Goal: Transaction & Acquisition: Obtain resource

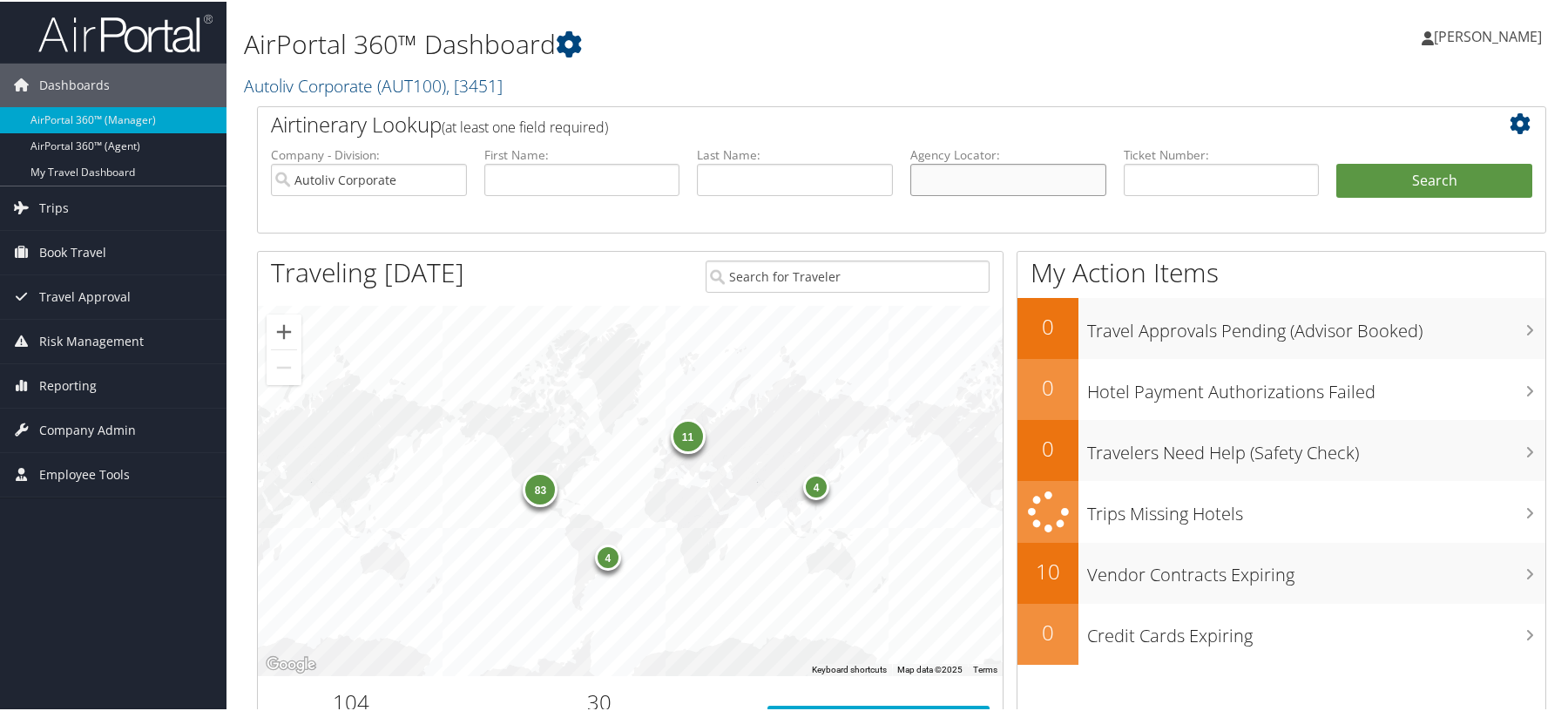
click at [979, 195] on input "text" at bounding box center [1007, 178] width 196 height 32
paste input "D4YPTT"
type input "D4YPTT"
click at [1401, 197] on button "Search" at bounding box center [1433, 179] width 196 height 35
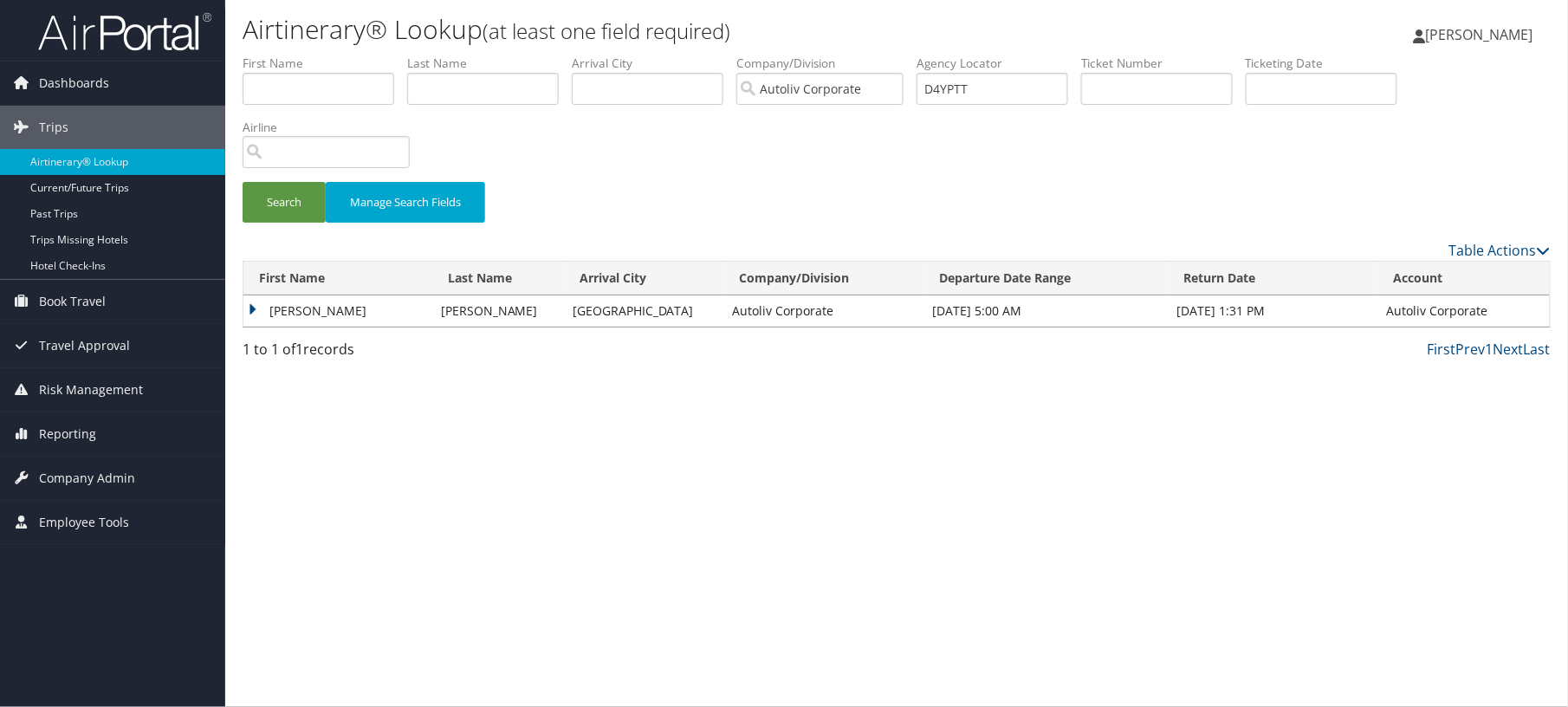
click at [364, 327] on td "[PERSON_NAME]" at bounding box center [337, 310] width 189 height 31
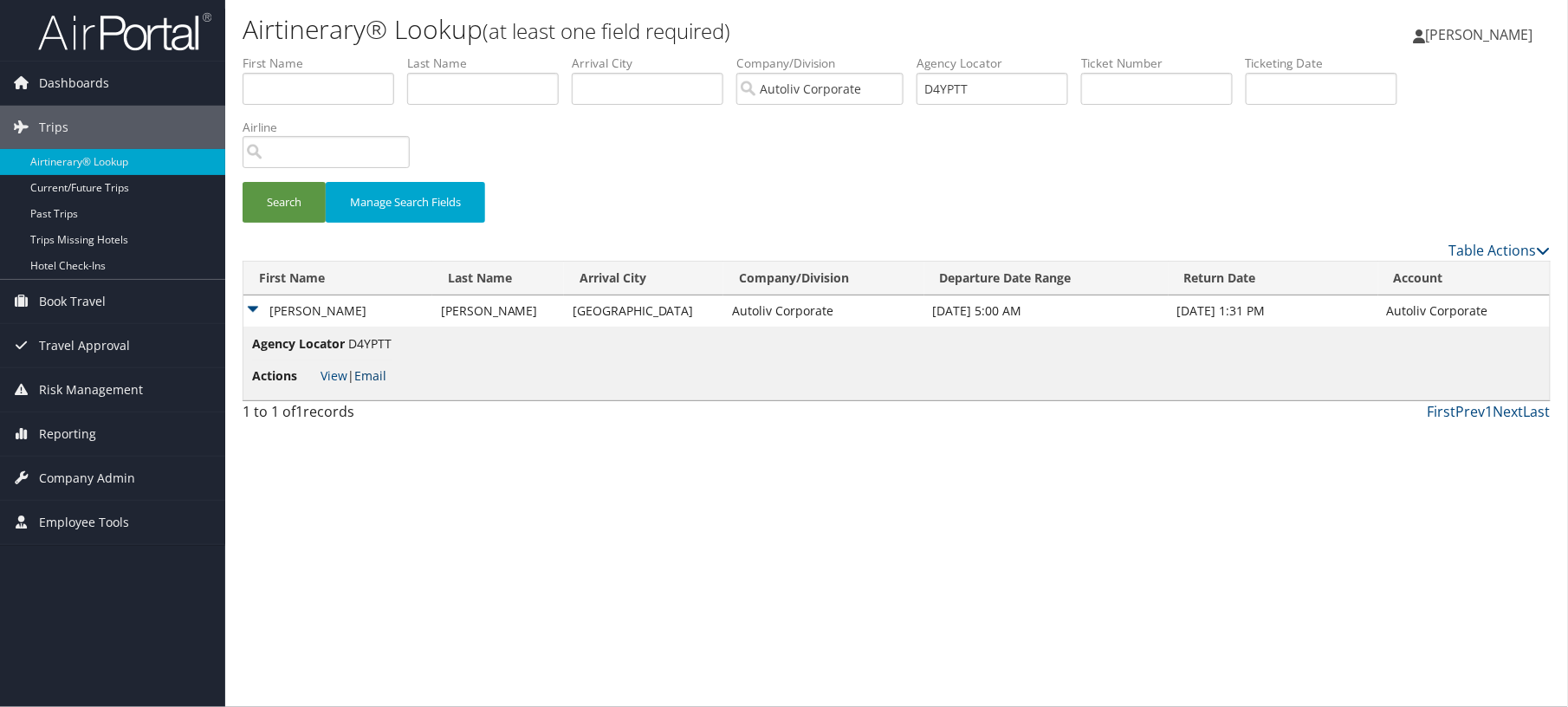
click at [386, 384] on link "Email" at bounding box center [371, 376] width 32 height 17
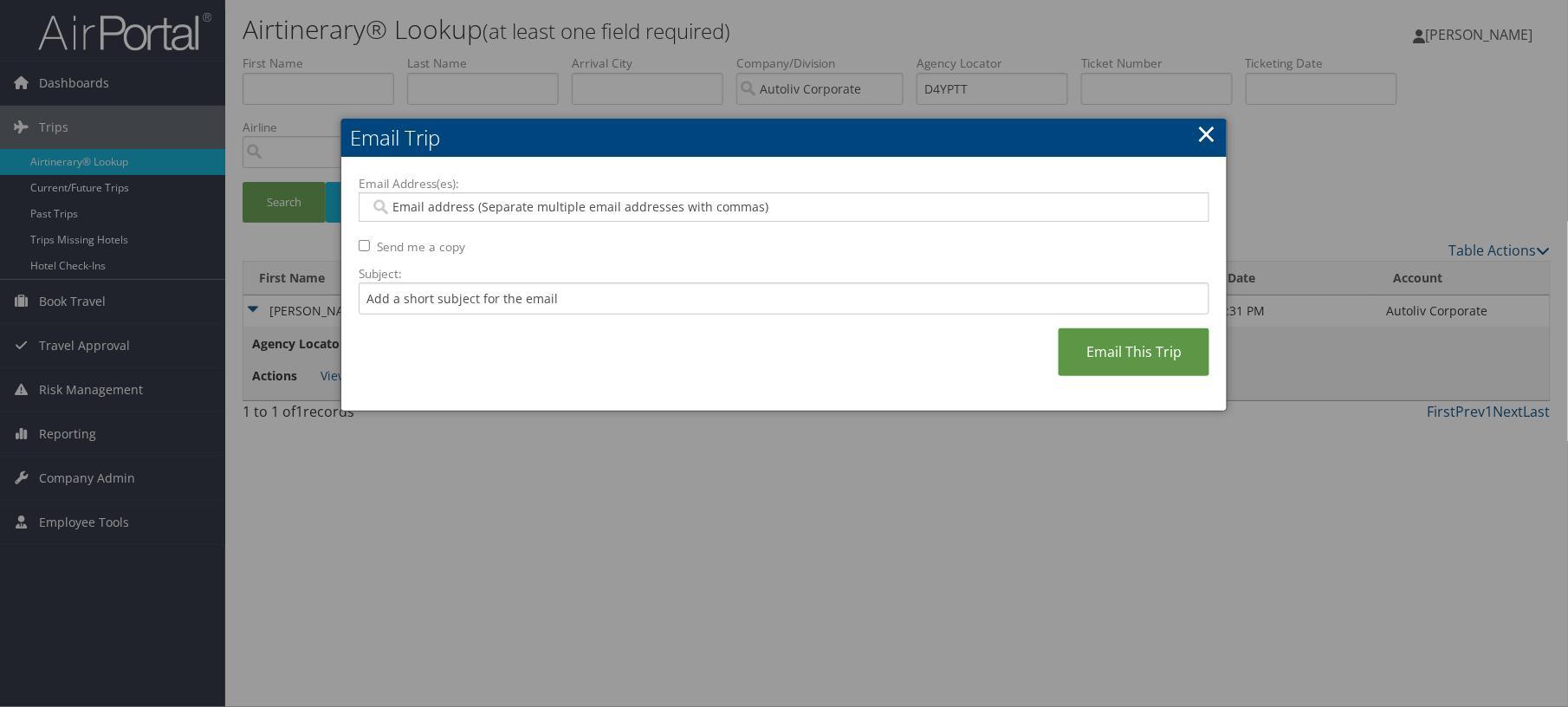
type input "s"
click at [453, 216] on input "s" at bounding box center [776, 207] width 813 height 18
type input "h"
type input "[PERSON_NAME]"
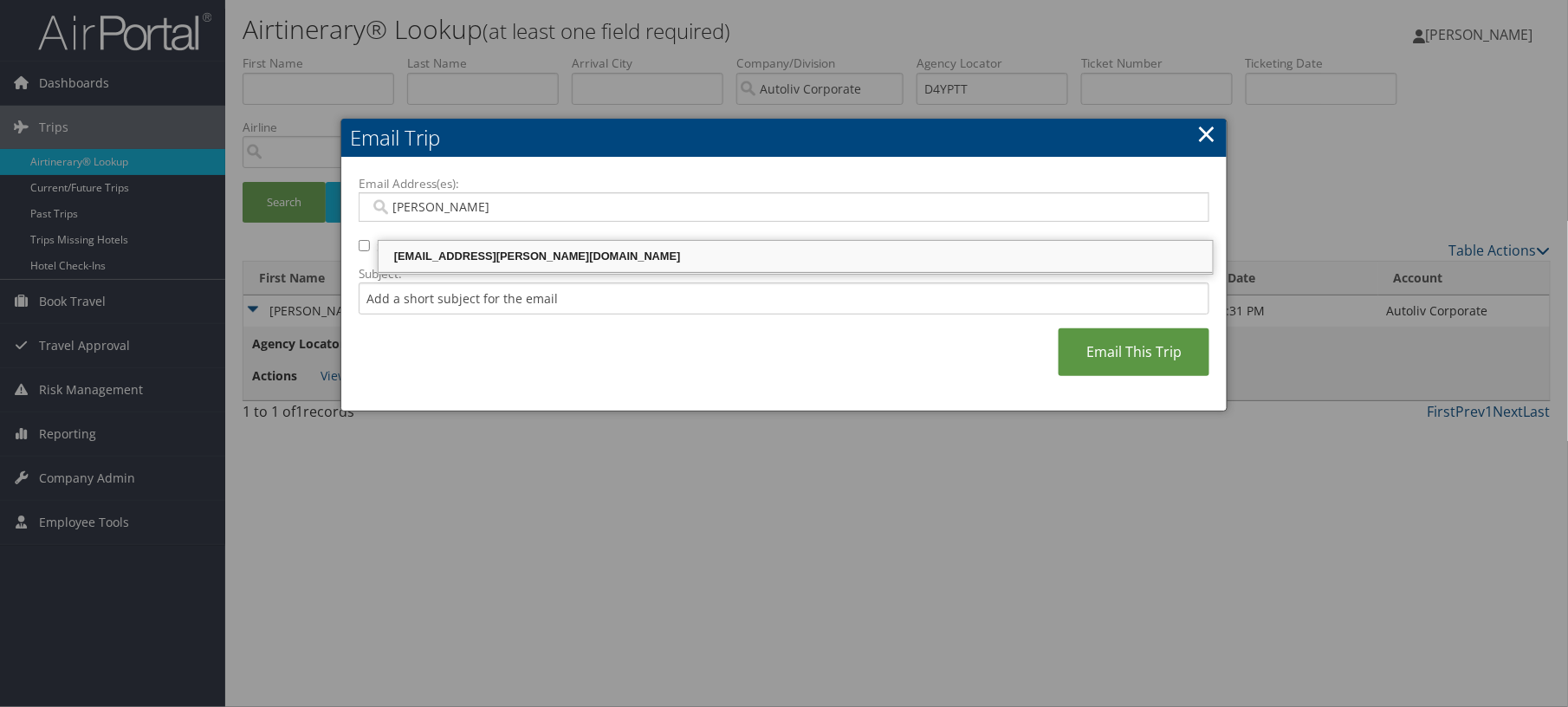
click at [463, 252] on div "[EMAIL_ADDRESS][PERSON_NAME][DOMAIN_NAME]" at bounding box center [795, 256] width 830 height 18
type input "[EMAIL_ADDRESS][PERSON_NAME][DOMAIN_NAME]"
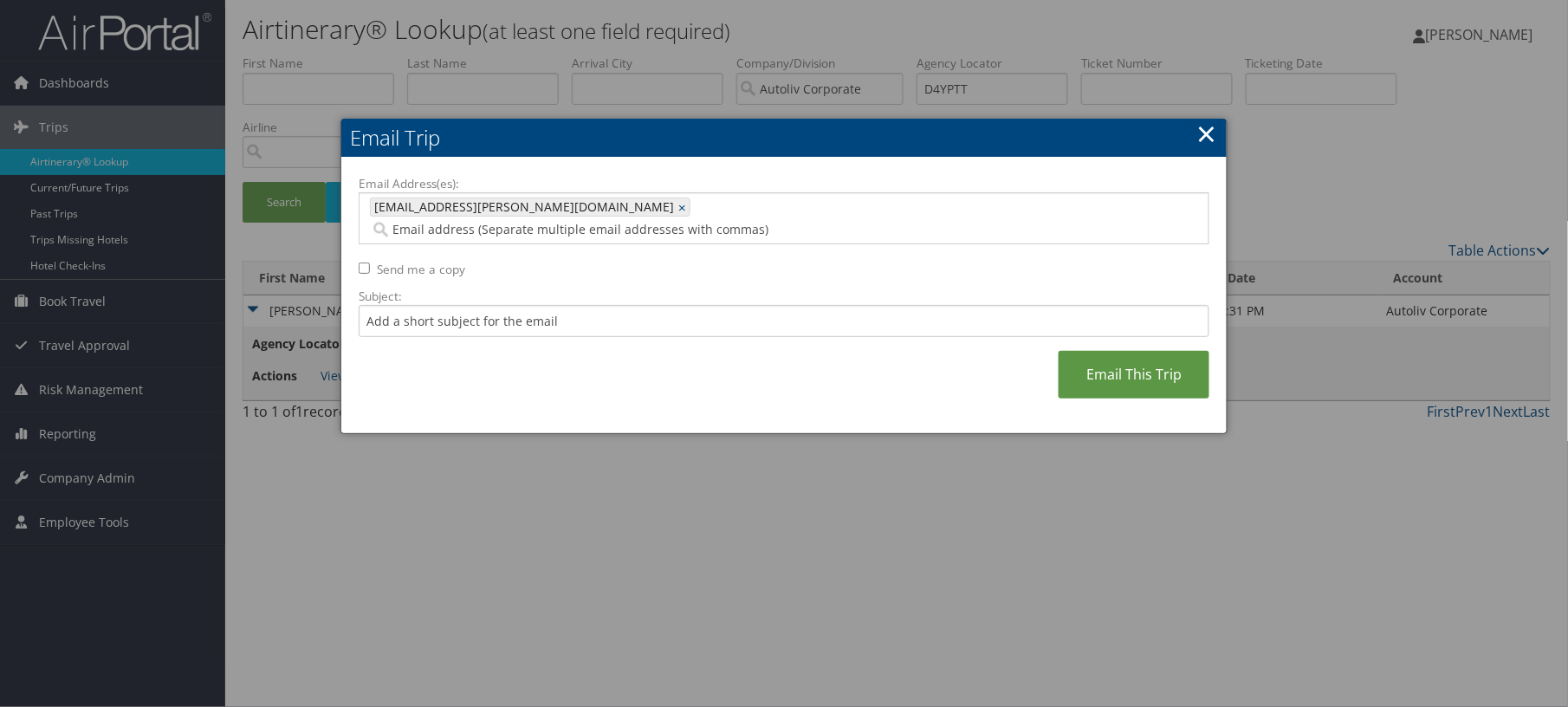
click at [439, 272] on label "Send me a copy" at bounding box center [421, 269] width 88 height 18
click at [370, 272] on input "Send me a copy" at bounding box center [364, 268] width 11 height 11
checkbox input "true"
click at [1119, 399] on link "Email This Trip" at bounding box center [1134, 374] width 151 height 48
